Goal: Find specific page/section: Find specific page/section

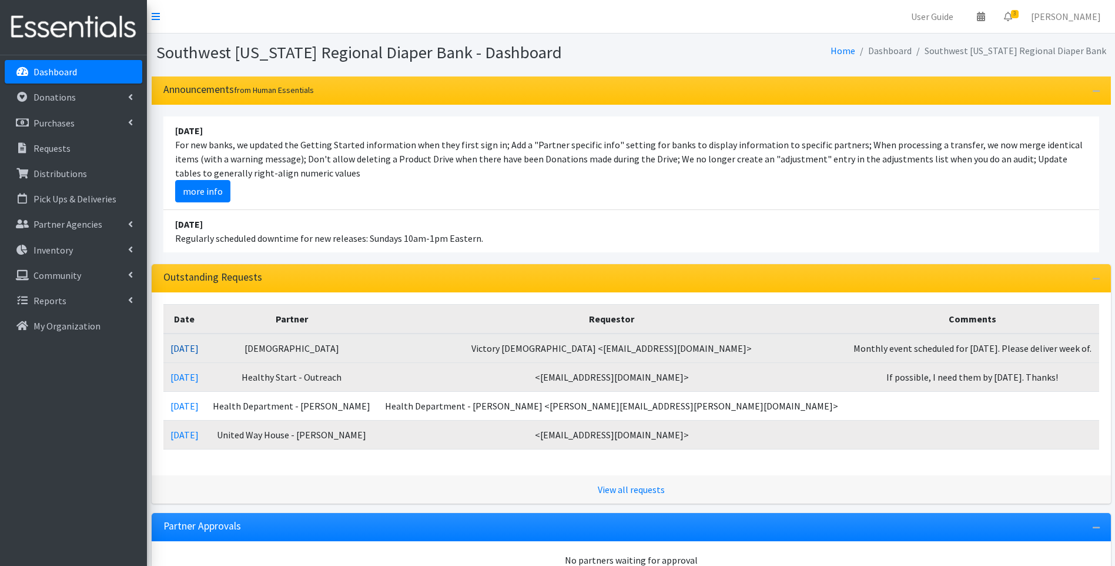
click at [195, 342] on link "[DATE]" at bounding box center [184, 348] width 28 height 12
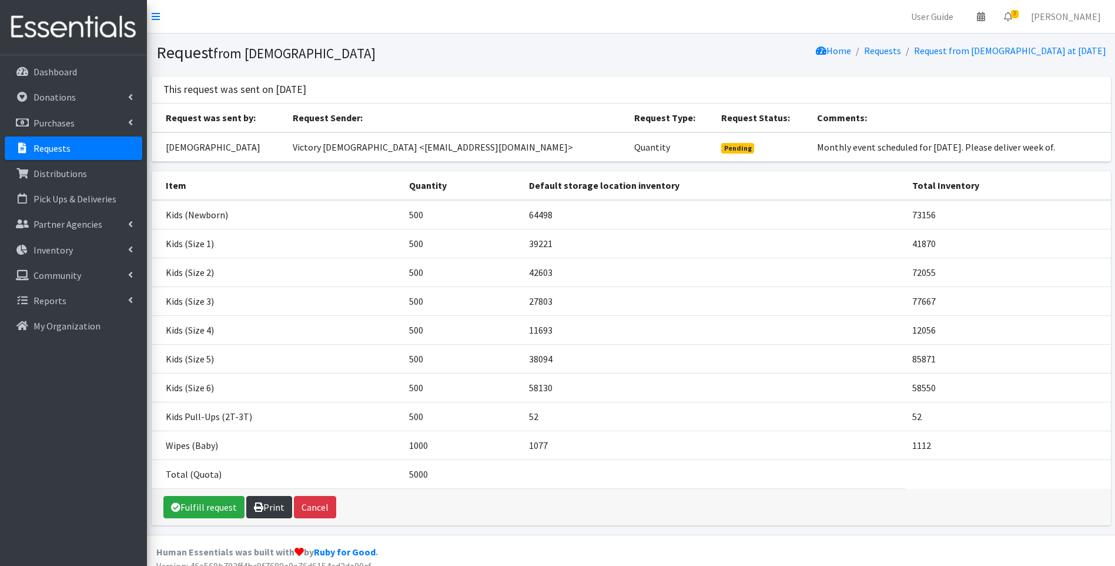
click at [270, 511] on link "Print" at bounding box center [269, 507] width 46 height 22
click at [95, 26] on img at bounding box center [74, 27] width 138 height 39
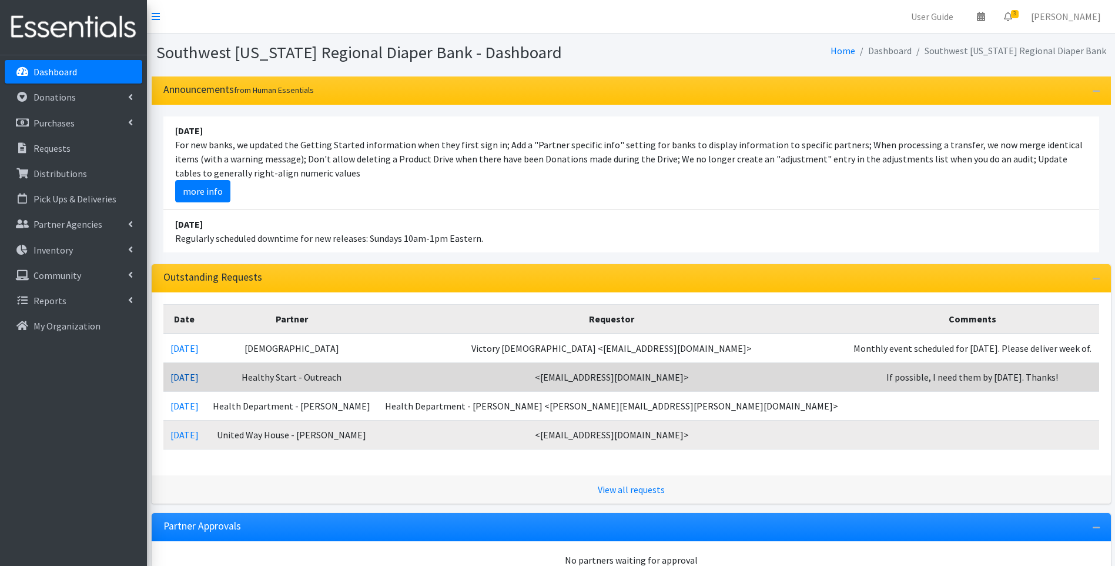
click at [199, 379] on link "08/20/2025" at bounding box center [184, 377] width 28 height 12
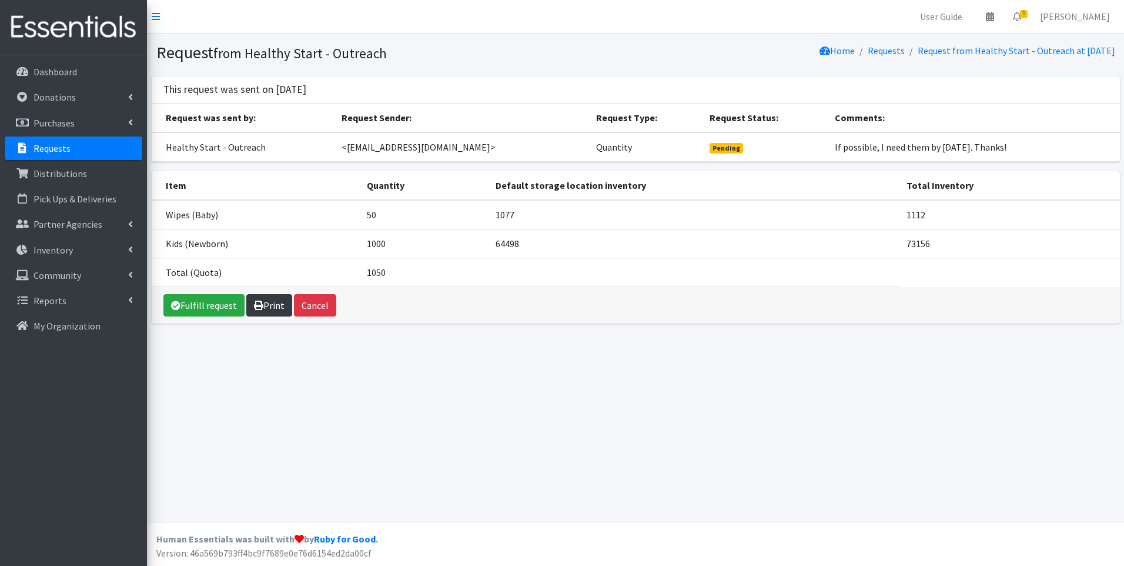
click at [267, 302] on link "Print" at bounding box center [269, 305] width 46 height 22
click at [42, 30] on img at bounding box center [74, 27] width 138 height 39
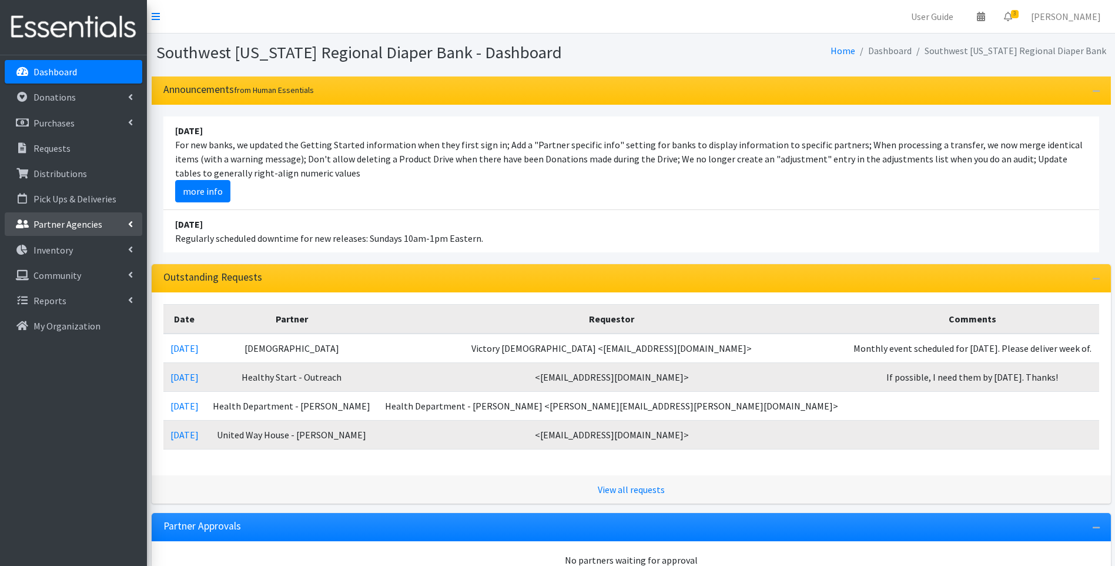
click at [63, 228] on p "Partner Agencies" at bounding box center [68, 224] width 69 height 12
click at [56, 256] on link "All Partners" at bounding box center [74, 250] width 138 height 24
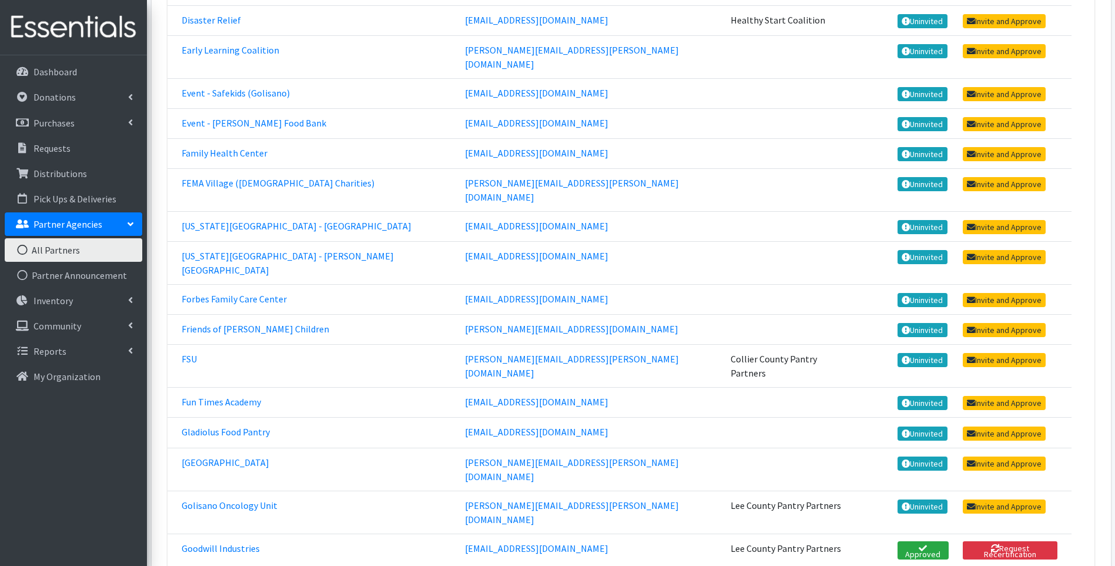
scroll to position [862, 0]
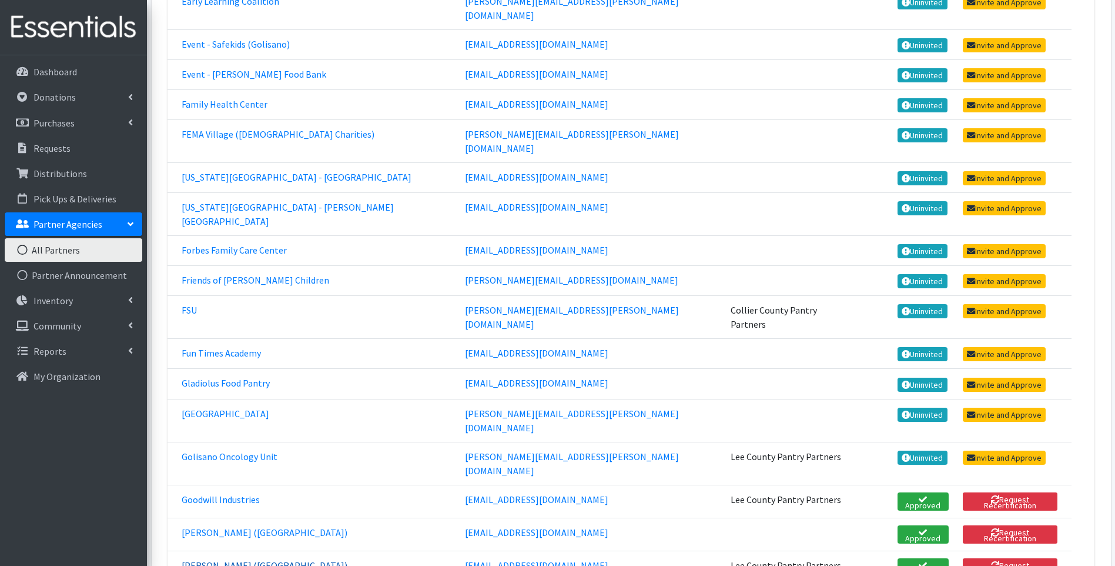
click at [238, 559] on link "Grace Church (Downtown)" at bounding box center [265, 565] width 166 height 12
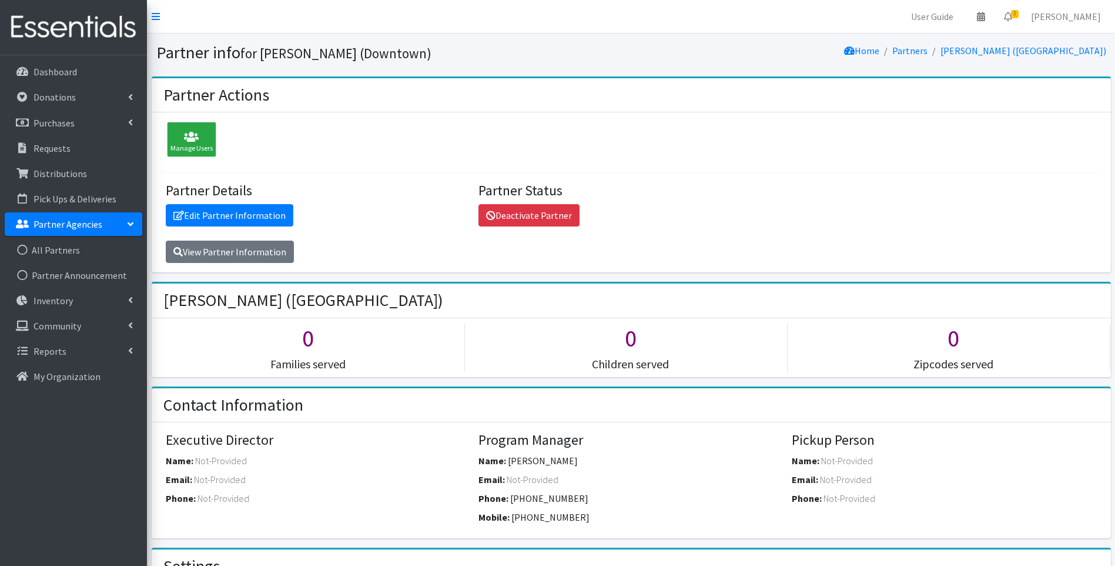
click at [96, 25] on img at bounding box center [74, 27] width 138 height 39
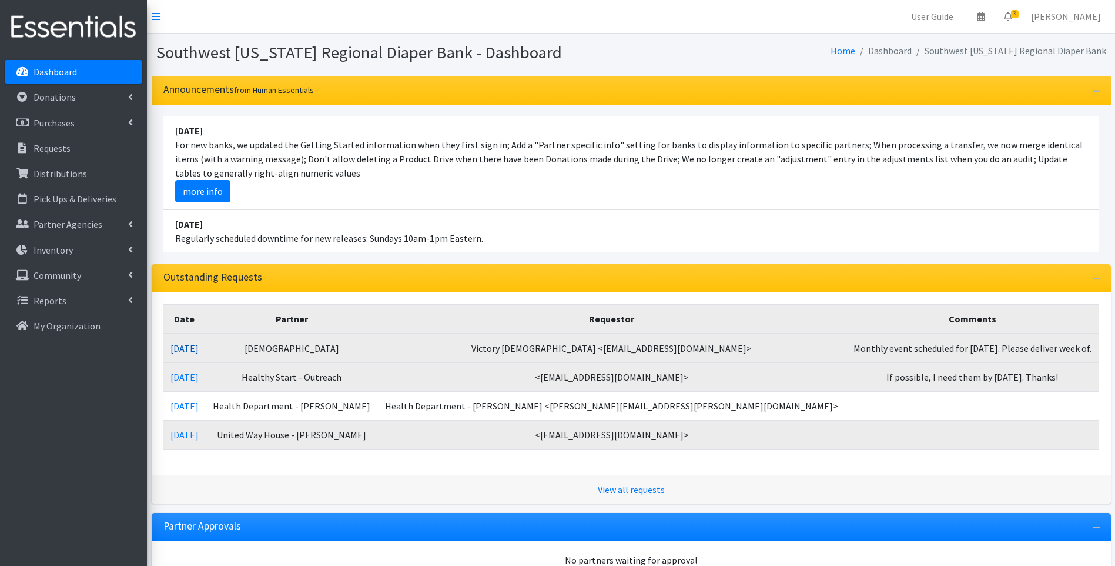
click at [199, 345] on link "[DATE]" at bounding box center [184, 348] width 28 height 12
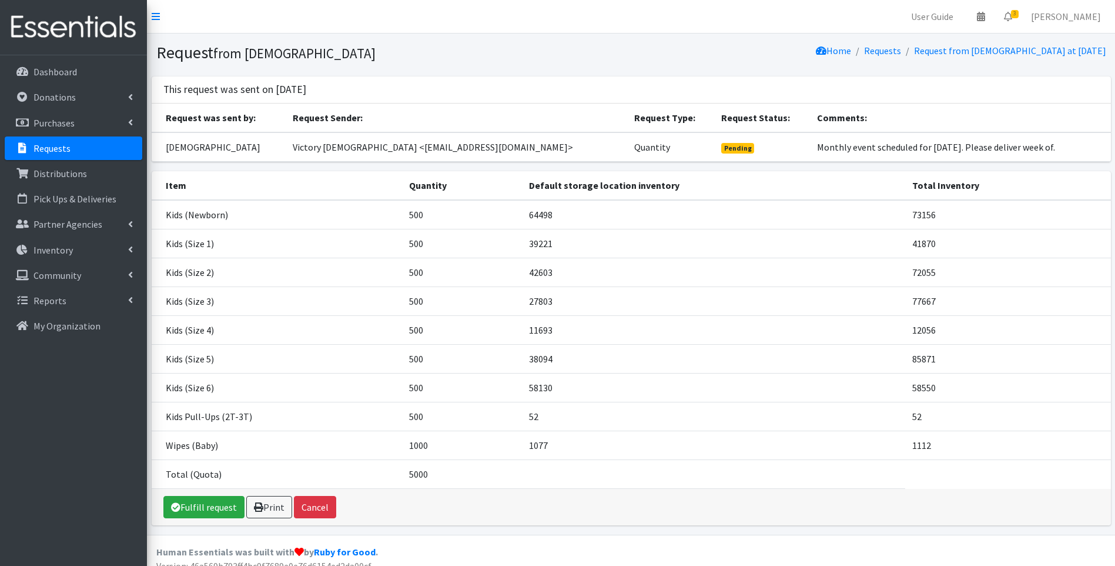
click at [65, 21] on img at bounding box center [74, 27] width 138 height 39
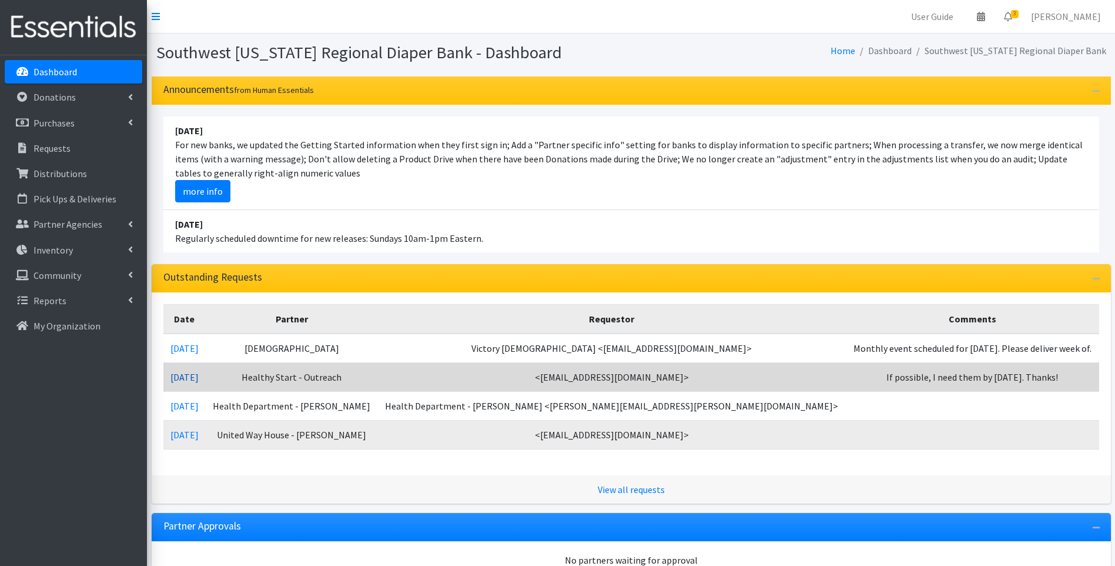
click at [199, 371] on link "[DATE]" at bounding box center [184, 377] width 28 height 12
